Goal: Complete application form: Complete application form

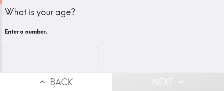
click at [56, 58] on input "number" at bounding box center [52, 58] width 94 height 22
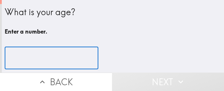
paste input "36"
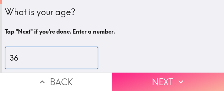
type input "36"
click at [140, 73] on button "Next" at bounding box center [168, 81] width 112 height 18
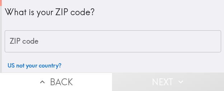
click at [59, 44] on input "ZIP code" at bounding box center [113, 41] width 217 height 22
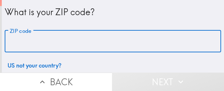
paste input "32822"
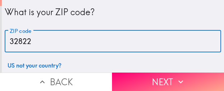
type input "32822"
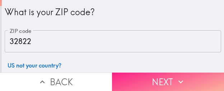
click at [181, 77] on icon "button" at bounding box center [180, 81] width 9 height 9
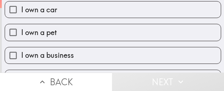
scroll to position [102, 0]
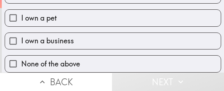
drag, startPoint x: 98, startPoint y: 42, endPoint x: 103, endPoint y: 41, distance: 5.2
click at [98, 42] on label "I own a business" at bounding box center [113, 41] width 216 height 16
click at [21, 42] on input "I own a business" at bounding box center [13, 41] width 16 height 16
checkbox input "true"
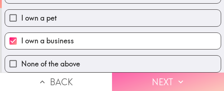
click at [182, 77] on icon "button" at bounding box center [180, 81] width 9 height 9
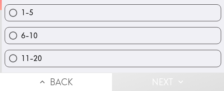
scroll to position [20, 0]
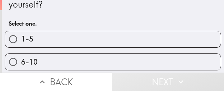
drag, startPoint x: 132, startPoint y: 40, endPoint x: 137, endPoint y: 41, distance: 6.0
click at [132, 40] on label "1-5" at bounding box center [113, 39] width 216 height 16
click at [21, 40] on input "1-5" at bounding box center [13, 39] width 16 height 16
radio input "true"
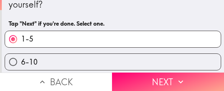
drag, startPoint x: 191, startPoint y: 75, endPoint x: 223, endPoint y: 78, distance: 32.8
click at [191, 75] on button "Next" at bounding box center [168, 81] width 112 height 18
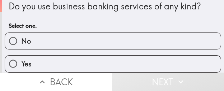
scroll to position [11, 0]
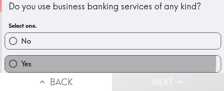
click at [93, 56] on label "Yes" at bounding box center [113, 63] width 216 height 16
click at [21, 56] on input "Yes" at bounding box center [13, 63] width 16 height 16
radio input "true"
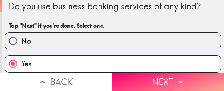
click at [158, 74] on button "Next" at bounding box center [168, 81] width 112 height 18
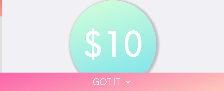
click at [161, 75] on button "Got it" at bounding box center [112, 81] width 224 height 18
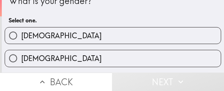
click at [115, 36] on label "[DEMOGRAPHIC_DATA]" at bounding box center [113, 35] width 216 height 16
click at [21, 36] on input "[DEMOGRAPHIC_DATA]" at bounding box center [13, 35] width 16 height 16
radio input "true"
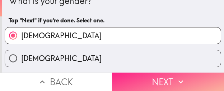
click at [151, 74] on button "Next" at bounding box center [168, 81] width 112 height 18
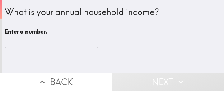
click at [66, 51] on input "number" at bounding box center [52, 58] width 94 height 22
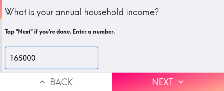
type input "165000"
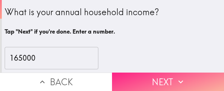
click at [192, 73] on button "Next" at bounding box center [168, 81] width 112 height 18
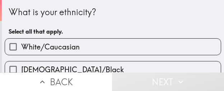
click at [168, 44] on label "White/Caucasian" at bounding box center [113, 46] width 216 height 16
click at [21, 44] on input "White/Caucasian" at bounding box center [13, 46] width 16 height 16
checkbox input "true"
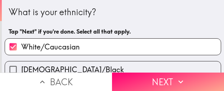
drag, startPoint x: 195, startPoint y: 75, endPoint x: 223, endPoint y: 79, distance: 28.4
click at [195, 75] on button "Next" at bounding box center [168, 81] width 112 height 18
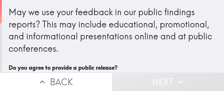
scroll to position [36, 0]
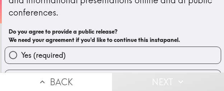
click at [102, 52] on label "Yes (required)" at bounding box center [113, 55] width 216 height 16
click at [21, 52] on input "Yes (required)" at bounding box center [13, 55] width 16 height 16
radio input "true"
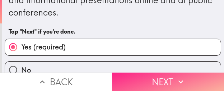
click at [188, 82] on button "Next" at bounding box center [168, 81] width 112 height 18
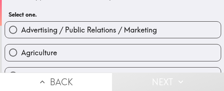
scroll to position [17, 0]
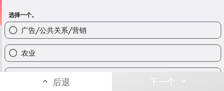
drag, startPoint x: 118, startPoint y: 35, endPoint x: 222, endPoint y: 40, distance: 103.6
click at [118, 35] on label "广告/公共关系/营销" at bounding box center [113, 30] width 216 height 16
click at [21, 35] on input "广告/公共关系/营销" at bounding box center [13, 30] width 16 height 16
radio input "true"
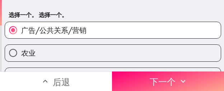
drag, startPoint x: 161, startPoint y: 81, endPoint x: 159, endPoint y: 90, distance: 9.5
click at [161, 81] on font "下一个" at bounding box center [163, 81] width 26 height 11
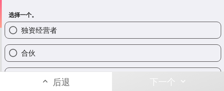
drag, startPoint x: 79, startPoint y: 52, endPoint x: 90, endPoint y: 55, distance: 11.9
click at [79, 52] on label "合伙" at bounding box center [113, 53] width 216 height 16
click at [21, 52] on input "合伙" at bounding box center [13, 53] width 16 height 16
radio input "true"
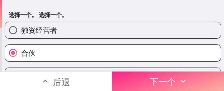
drag, startPoint x: 203, startPoint y: 77, endPoint x: 199, endPoint y: 84, distance: 8.0
click at [203, 77] on button "下一个" at bounding box center [168, 80] width 112 height 19
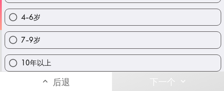
scroll to position [81, 0]
drag, startPoint x: 106, startPoint y: 13, endPoint x: 223, endPoint y: 30, distance: 118.1
click at [106, 13] on label "4-6岁" at bounding box center [113, 17] width 216 height 16
click at [21, 13] on input "4-6岁" at bounding box center [13, 17] width 16 height 16
radio input "true"
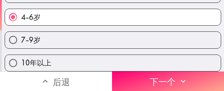
drag, startPoint x: 144, startPoint y: 78, endPoint x: 178, endPoint y: 90, distance: 36.7
click at [144, 78] on button "下一个" at bounding box center [168, 80] width 112 height 19
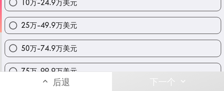
scroll to position [116, 0]
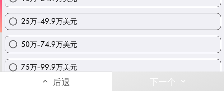
drag, startPoint x: 93, startPoint y: 43, endPoint x: 174, endPoint y: 51, distance: 80.9
click at [93, 43] on label "50万-74.9万美元" at bounding box center [113, 44] width 216 height 16
click at [21, 43] on input "50万-74.9万美元" at bounding box center [13, 44] width 16 height 16
radio input "true"
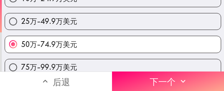
click at [181, 79] on icon "button" at bounding box center [183, 80] width 9 height 9
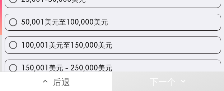
scroll to position [140, 0]
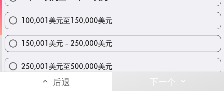
drag, startPoint x: 98, startPoint y: 36, endPoint x: 222, endPoint y: 42, distance: 124.6
click at [98, 36] on label "150,001美元 - 250,000美元" at bounding box center [113, 43] width 216 height 16
click at [21, 36] on input "150,001美元 - 250,000美元" at bounding box center [13, 43] width 16 height 16
radio input "true"
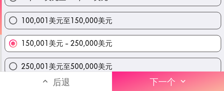
click at [170, 76] on font "下一个" at bounding box center [163, 81] width 26 height 11
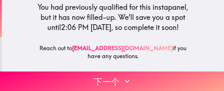
scroll to position [108, 0]
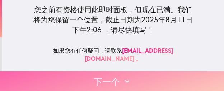
drag, startPoint x: 171, startPoint y: 83, endPoint x: 174, endPoint y: 67, distance: 16.4
click at [171, 83] on button "下一个" at bounding box center [112, 80] width 224 height 19
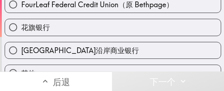
scroll to position [320, 0]
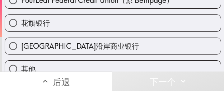
click at [92, 24] on label "花旗银行" at bounding box center [113, 23] width 216 height 16
click at [21, 24] on input "花旗银行" at bounding box center [13, 23] width 16 height 16
radio input "true"
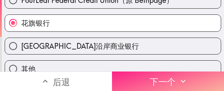
click at [198, 79] on button "下一个" at bounding box center [168, 80] width 112 height 19
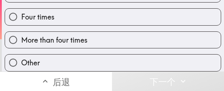
scroll to position [115, 0]
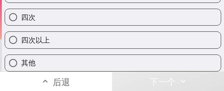
click at [76, 32] on label "四次以上" at bounding box center [113, 40] width 216 height 16
click at [21, 32] on input "四次以上" at bounding box center [13, 40] width 16 height 16
radio input "true"
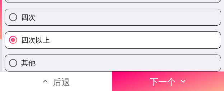
drag, startPoint x: 166, startPoint y: 73, endPoint x: 169, endPoint y: 90, distance: 16.7
click at [166, 76] on font "下一个" at bounding box center [163, 81] width 26 height 11
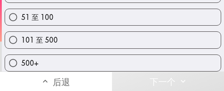
scroll to position [70, 0]
drag, startPoint x: 117, startPoint y: 41, endPoint x: 128, endPoint y: 38, distance: 11.3
click at [117, 41] on label "101 至 500" at bounding box center [113, 40] width 216 height 16
click at [21, 41] on input "101 至 500" at bounding box center [13, 40] width 16 height 16
radio input "true"
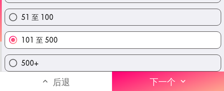
drag, startPoint x: 199, startPoint y: 80, endPoint x: 224, endPoint y: 82, distance: 24.5
click at [199, 80] on button "下一个" at bounding box center [168, 80] width 112 height 19
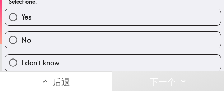
scroll to position [35, 0]
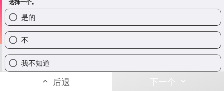
click at [116, 17] on label "是的" at bounding box center [113, 17] width 216 height 16
click at [21, 17] on input "是的" at bounding box center [13, 17] width 16 height 16
radio input "true"
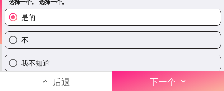
drag, startPoint x: 156, startPoint y: 84, endPoint x: 177, endPoint y: 83, distance: 21.2
click at [156, 83] on button "下一个" at bounding box center [168, 80] width 112 height 19
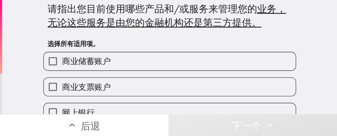
scroll to position [4, 0]
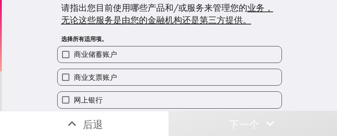
click at [177, 50] on label "商业储蓄账户" at bounding box center [170, 54] width 224 height 16
click at [74, 50] on input "商业储蓄账户" at bounding box center [66, 54] width 16 height 16
checkbox input "true"
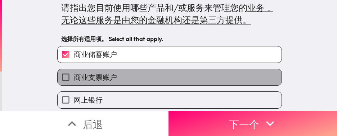
click at [159, 74] on label "商业支票账户" at bounding box center [170, 77] width 224 height 16
click at [74, 74] on input "商业支票账户" at bounding box center [66, 77] width 16 height 16
checkbox input "true"
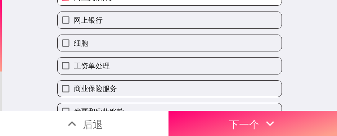
scroll to position [112, 0]
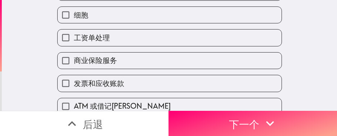
click at [163, 52] on div "商业保险服务" at bounding box center [166, 57] width 230 height 23
click at [149, 31] on label "工资单处理" at bounding box center [170, 37] width 224 height 16
click at [74, 31] on input "工资单处理" at bounding box center [66, 37] width 16 height 16
checkbox input "true"
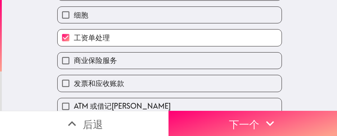
click at [139, 64] on label "商业保险服务" at bounding box center [170, 60] width 224 height 16
click at [74, 64] on input "商业保险服务" at bounding box center [66, 60] width 16 height 16
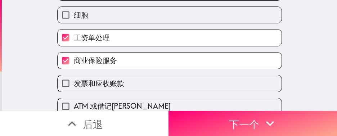
click at [138, 69] on label "商业保险服务" at bounding box center [170, 60] width 224 height 16
click at [74, 69] on input "商业保险服务" at bounding box center [66, 60] width 16 height 16
checkbox input "false"
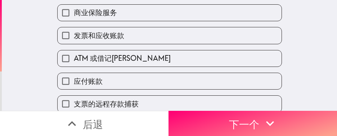
scroll to position [166, 0]
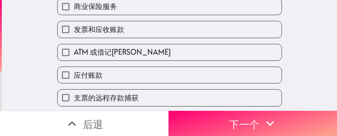
click at [159, 32] on label "发票和应收账款" at bounding box center [170, 29] width 224 height 16
click at [74, 32] on input "发票和应收账款" at bounding box center [66, 29] width 16 height 16
checkbox input "true"
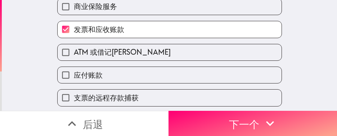
drag, startPoint x: 165, startPoint y: 42, endPoint x: 150, endPoint y: 64, distance: 25.8
click at [157, 54] on div "商业储蓄账户 商业支票账户 网上银行 细胞 工资单处理 商业保险服务 发票和应收账款 ATM 或借记卡 应付账款 支票的远程存款捕获 ACH转账 手机银行 商…" at bounding box center [166, 60] width 230 height 365
drag, startPoint x: 150, startPoint y: 64, endPoint x: 146, endPoint y: 67, distance: 5.6
click at [150, 64] on div "应付账款" at bounding box center [166, 72] width 230 height 23
click at [149, 53] on label "ATM 或借记[PERSON_NAME]" at bounding box center [170, 52] width 224 height 16
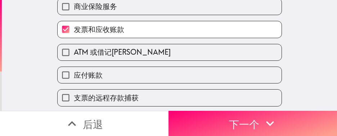
click at [74, 53] on input "ATM 或借记[PERSON_NAME]" at bounding box center [66, 52] width 16 height 16
checkbox input "true"
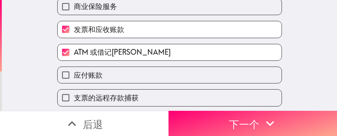
click at [140, 77] on label "应付账款" at bounding box center [170, 75] width 224 height 16
click at [74, 77] on input "应付账款" at bounding box center [66, 75] width 16 height 16
checkbox input "true"
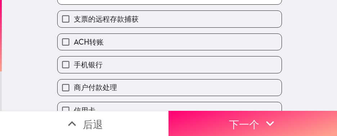
scroll to position [274, 0]
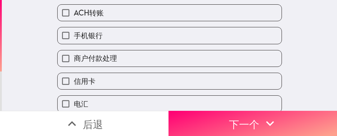
click at [170, 28] on div "手机银行" at bounding box center [166, 32] width 230 height 23
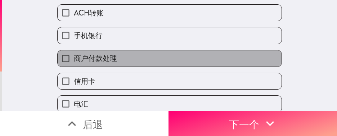
click at [145, 66] on label "商户付款处理" at bounding box center [170, 58] width 224 height 16
click at [74, 66] on input "商户付款处理" at bounding box center [66, 58] width 16 height 16
checkbox input "true"
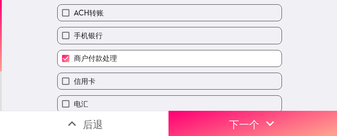
click at [173, 25] on div "手机银行" at bounding box center [166, 32] width 230 height 23
click at [171, 41] on label "手机银行" at bounding box center [170, 35] width 224 height 16
click at [74, 41] on input "手机银行" at bounding box center [66, 35] width 16 height 16
checkbox input "true"
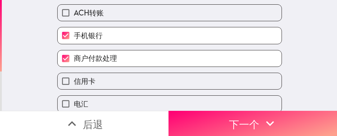
drag, startPoint x: 286, startPoint y: 114, endPoint x: 255, endPoint y: 83, distance: 44.0
click at [224, 90] on button "下一个" at bounding box center [252, 123] width 168 height 25
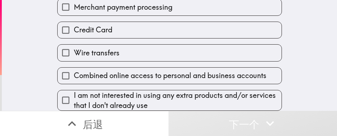
scroll to position [335, 0]
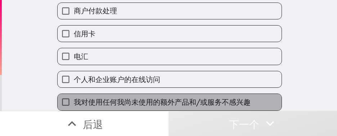
click at [190, 90] on span "我对使用任何我尚未使用的额外产品和/或服务不感兴趣" at bounding box center [162, 102] width 177 height 10
click at [74, 90] on input "我对使用任何我尚未使用的额外产品和/或服务不感兴趣" at bounding box center [66, 102] width 16 height 16
checkbox input "true"
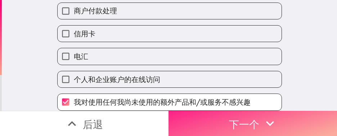
click at [224, 90] on button "下一个" at bounding box center [252, 123] width 168 height 25
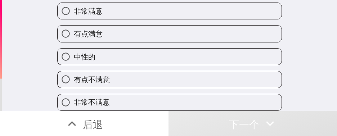
scroll to position [46, 0]
click at [198, 19] on div "有点满意" at bounding box center [166, 30] width 230 height 23
click at [224, 26] on label "有点满意" at bounding box center [170, 34] width 224 height 16
click at [74, 26] on input "有点满意" at bounding box center [66, 34] width 16 height 16
radio input "true"
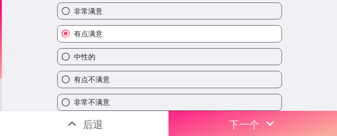
drag, startPoint x: 283, startPoint y: 116, endPoint x: 293, endPoint y: 115, distance: 10.4
click at [224, 90] on button "下一个" at bounding box center [252, 123] width 168 height 25
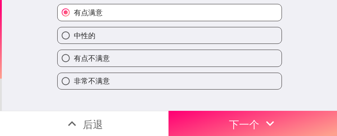
scroll to position [12, 0]
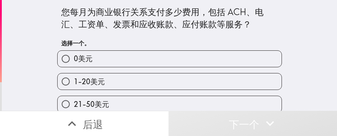
click at [211, 79] on label "1-20美元" at bounding box center [170, 81] width 224 height 16
click at [74, 79] on input "1-20美元" at bounding box center [66, 81] width 16 height 16
radio input "true"
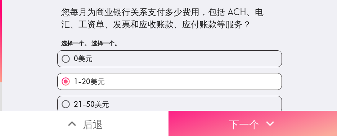
click at [224, 90] on icon "button" at bounding box center [270, 123] width 16 height 16
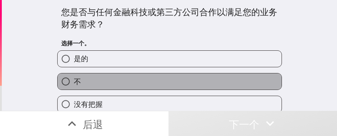
click at [153, 78] on label "不" at bounding box center [170, 81] width 224 height 16
click at [74, 78] on input "不" at bounding box center [66, 81] width 16 height 16
radio input "true"
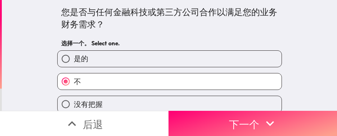
click at [224, 90] on button "下一个" at bounding box center [252, 123] width 168 height 25
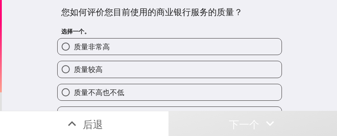
click at [110, 70] on label "质量较高" at bounding box center [170, 69] width 224 height 16
click at [74, 70] on input "质量较高" at bounding box center [66, 69] width 16 height 16
radio input "true"
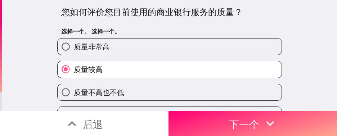
drag, startPoint x: 266, startPoint y: 121, endPoint x: 266, endPoint y: 135, distance: 14.4
click at [224, 90] on icon "button" at bounding box center [270, 123] width 16 height 16
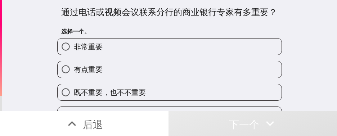
click at [190, 71] on label "有点重要" at bounding box center [170, 69] width 224 height 16
click at [74, 71] on input "有点重要" at bounding box center [66, 69] width 16 height 16
radio input "true"
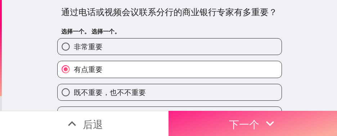
click at [224, 90] on button "下一个" at bounding box center [252, 123] width 168 height 25
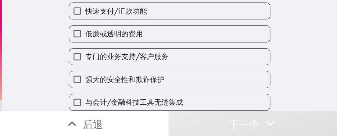
drag, startPoint x: 186, startPoint y: 56, endPoint x: 181, endPoint y: 75, distance: 19.6
click at [186, 56] on label "专门的业务支持/客户服务" at bounding box center [169, 57] width 201 height 16
click at [85, 56] on input "专门的业务支持/客户服务" at bounding box center [77, 57] width 16 height 16
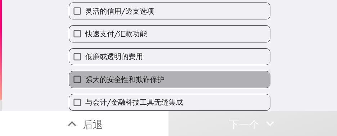
click at [181, 75] on label "强大的安全性和欺诈保护" at bounding box center [169, 79] width 201 height 16
click at [85, 75] on input "强大的安全性和欺诈保护" at bounding box center [77, 79] width 16 height 16
click at [176, 88] on div "与会计/金融科技工具无缝集成" at bounding box center [166, 99] width 207 height 23
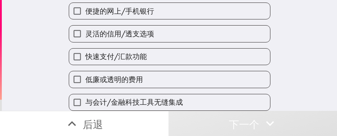
click at [187, 71] on label "低廉或透明的费用" at bounding box center [169, 79] width 201 height 16
click at [85, 71] on input "低廉或透明的费用" at bounding box center [77, 79] width 16 height 16
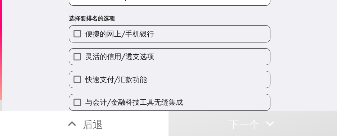
click at [188, 71] on label "快速支付/汇款功能" at bounding box center [169, 79] width 201 height 16
click at [85, 71] on input "快速支付/汇款功能" at bounding box center [77, 79] width 16 height 16
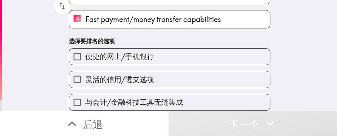
click at [187, 65] on div "灵活的信用/透支选项" at bounding box center [166, 76] width 207 height 23
click at [187, 55] on label "便捷的网上/手机银行" at bounding box center [169, 57] width 201 height 16
click at [85, 55] on input "便捷的网上/手机银行" at bounding box center [77, 57] width 16 height 16
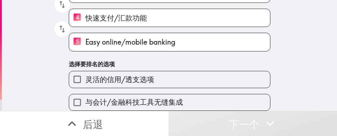
click at [190, 88] on div "与会计/金融科技工具无缝集成" at bounding box center [166, 99] width 207 height 23
click at [198, 65] on div "灵活的信用/透支选项" at bounding box center [166, 76] width 207 height 23
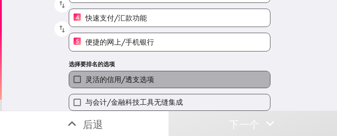
click at [209, 72] on label "灵活的信用/透支选项" at bounding box center [169, 79] width 201 height 16
click at [85, 72] on input "灵活的信用/透支选项" at bounding box center [77, 79] width 16 height 16
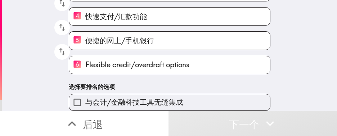
click at [209, 90] on label "与会计/金融科技工具无缝集成" at bounding box center [169, 102] width 201 height 16
click at [85, 90] on input "与会计/金融科技工具无缝集成" at bounding box center [77, 102] width 16 height 16
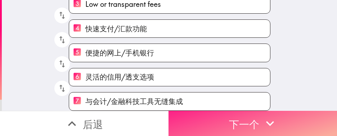
click at [224, 90] on font "下一个" at bounding box center [244, 124] width 30 height 13
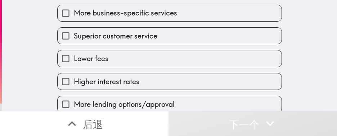
scroll to position [91, 0]
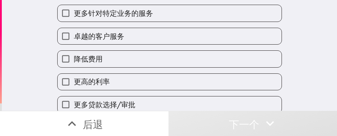
drag, startPoint x: 149, startPoint y: 36, endPoint x: 143, endPoint y: 54, distance: 19.3
click at [149, 36] on label "卓越的客户服务" at bounding box center [170, 36] width 224 height 16
click at [74, 36] on input "卓越的客户服务" at bounding box center [66, 36] width 16 height 16
checkbox input "true"
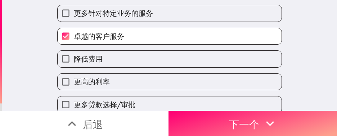
click at [137, 58] on label "降低费用" at bounding box center [170, 59] width 224 height 16
click at [74, 58] on input "降低费用" at bounding box center [66, 59] width 16 height 16
checkbox input "true"
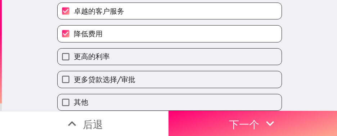
scroll to position [127, 0]
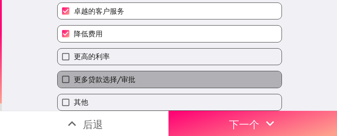
drag, startPoint x: 136, startPoint y: 66, endPoint x: 137, endPoint y: 73, distance: 7.6
click at [136, 71] on label "更多贷款选择/审批" at bounding box center [170, 79] width 224 height 16
click at [74, 71] on input "更多贷款选择/审批" at bounding box center [66, 79] width 16 height 16
checkbox input "true"
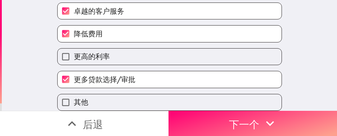
click at [224, 90] on button "下一个" at bounding box center [252, 123] width 168 height 25
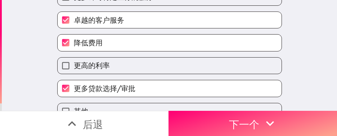
scroll to position [108, 0]
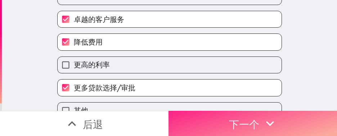
drag, startPoint x: 242, startPoint y: 106, endPoint x: 243, endPoint y: 116, distance: 10.2
click at [242, 114] on font "下一个" at bounding box center [244, 123] width 30 height 19
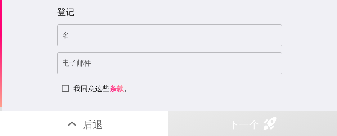
click at [113, 49] on div "名 名 电子邮件 电子邮件 我同意这些 条款 。" at bounding box center [169, 60] width 224 height 72
click at [142, 35] on input "名" at bounding box center [169, 35] width 224 height 22
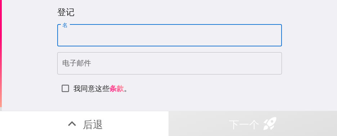
paste input "Brian"
type input "Brian"
click at [129, 66] on input "电子邮件" at bounding box center [169, 63] width 224 height 22
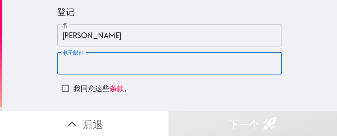
paste input "briannnnnja@gmail.com"
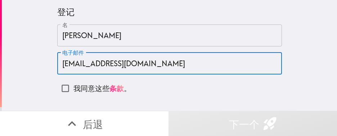
type input "briannnnnja@gmail.com"
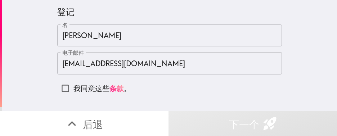
drag, startPoint x: 85, startPoint y: 88, endPoint x: 121, endPoint y: 135, distance: 59.2
click at [85, 88] on font "我同意这些" at bounding box center [91, 88] width 36 height 9
click at [73, 88] on input "我同意这些 条款 。" at bounding box center [65, 88] width 16 height 16
checkbox input "true"
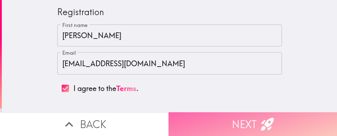
click at [215, 113] on button "Next" at bounding box center [252, 124] width 168 height 24
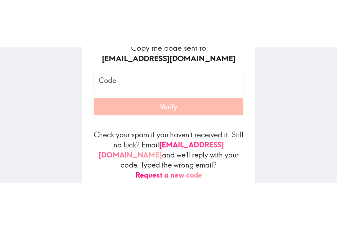
scroll to position [108, 0]
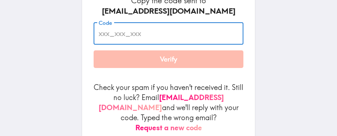
click at [147, 31] on input "Code" at bounding box center [168, 33] width 150 height 22
paste input "58D_b2u_K9b"
type input "58D_b2u_K9b"
click at [173, 54] on button "Verify" at bounding box center [168, 59] width 150 height 18
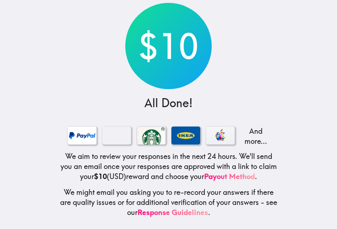
scroll to position [51, 0]
click at [272, 63] on div "$10 All Done! And more... We aim to review your responses in the next 24 hours.…" at bounding box center [168, 93] width 230 height 272
click at [284, 58] on main "$10 All Done! And more... We aim to review your responses in the next 24 hours.…" at bounding box center [168, 114] width 337 height 229
